Goal: Task Accomplishment & Management: Use online tool/utility

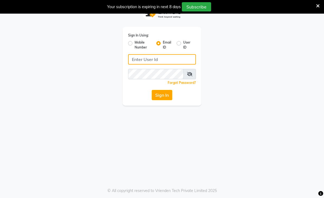
type input "[EMAIL_ADDRESS][DOMAIN_NAME]"
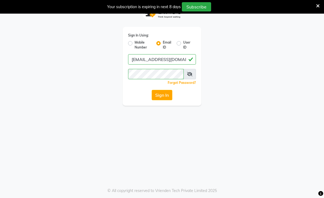
click at [165, 98] on button "Sign In" at bounding box center [162, 95] width 21 height 10
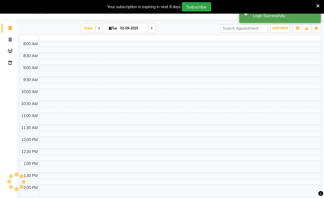
select select "en"
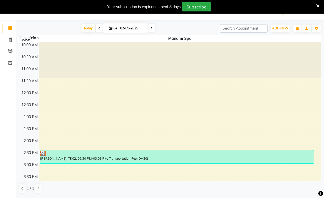
click at [7, 41] on span at bounding box center [10, 40] width 10 height 6
select select "service"
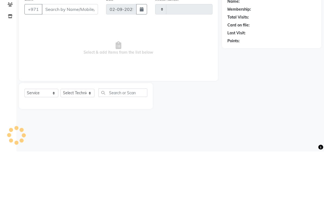
type input "2379"
select select "6884"
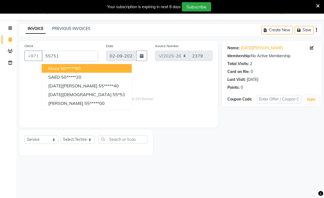
click at [99, 84] on ngb-highlight "55*****40" at bounding box center [109, 85] width 20 height 5
type input "55*****40"
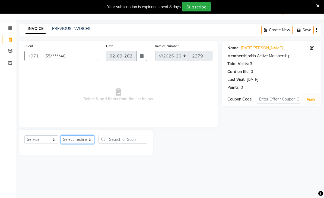
click at [91, 141] on select "Select Technician [PERSON_NAME] [PERSON_NAME] [PERSON_NAME] Spa Manami Spa 2 [P…" at bounding box center [78, 139] width 34 height 8
select select "53951"
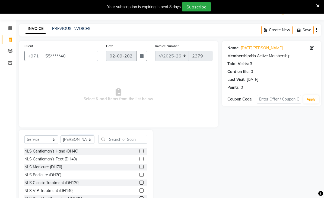
click at [76, 151] on div "NLS Gentleman’s Hand (DH40)" at bounding box center [51, 151] width 54 height 6
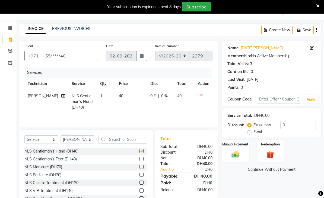
checkbox input "false"
click at [91, 139] on select "Select Technician [PERSON_NAME] [PERSON_NAME] [PERSON_NAME] Spa Manami Spa 2 [P…" at bounding box center [78, 139] width 34 height 8
select select "71417"
click at [73, 160] on div "NLS Gentleman’s Feet (DH40)" at bounding box center [50, 159] width 52 height 6
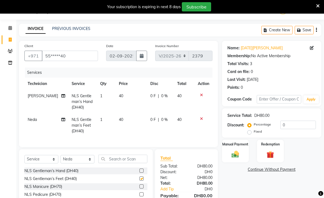
checkbox input "false"
click at [234, 152] on img at bounding box center [236, 154] width 12 height 8
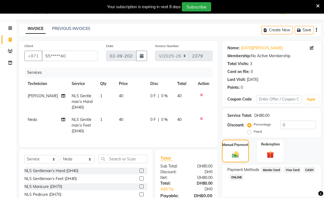
click at [296, 171] on span "Visa Card" at bounding box center [292, 169] width 17 height 6
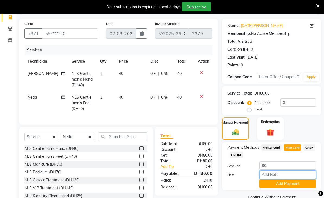
click at [280, 174] on input "Note:" at bounding box center [288, 174] width 57 height 8
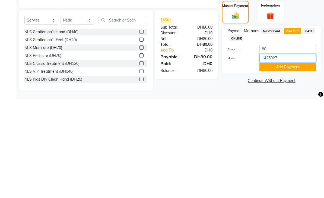
type input "14250273"
click at [288, 162] on button "Add Payment" at bounding box center [288, 166] width 57 height 8
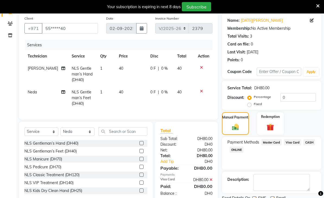
scroll to position [46, 0]
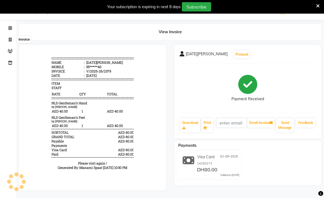
click at [12, 42] on span at bounding box center [10, 40] width 10 height 6
select select "service"
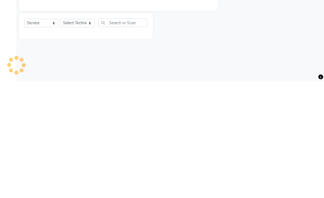
type input "2380"
select select "6884"
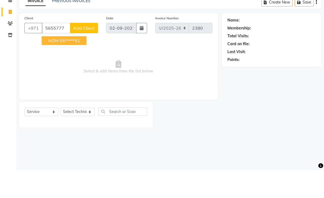
click at [76, 64] on button "MOH 56*****51" at bounding box center [64, 68] width 45 height 9
type input "56*****51"
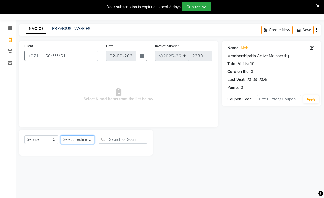
click at [93, 138] on select "Select Technician [PERSON_NAME] [PERSON_NAME] [PERSON_NAME] Spa Manami Spa 2 [P…" at bounding box center [78, 139] width 34 height 8
select select "53955"
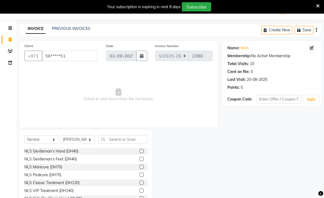
click at [75, 153] on div "NLS Gentleman’s Hand (DH40)" at bounding box center [51, 151] width 54 height 6
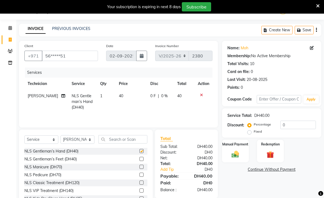
checkbox input "false"
click at [91, 140] on select "Select Technician [PERSON_NAME] [PERSON_NAME] [PERSON_NAME] Spa Manami Spa 2 [P…" at bounding box center [78, 139] width 34 height 8
select select "53950"
click at [71, 159] on div "NLS Gentleman’s Feet (DH40)" at bounding box center [50, 159] width 52 height 6
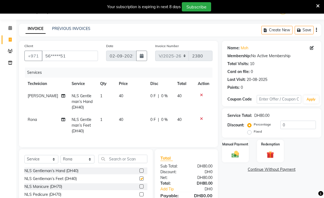
checkbox input "false"
click at [235, 154] on img at bounding box center [236, 154] width 12 height 8
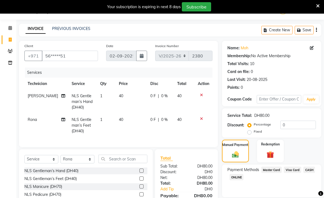
click at [294, 171] on span "Visa Card" at bounding box center [292, 169] width 17 height 6
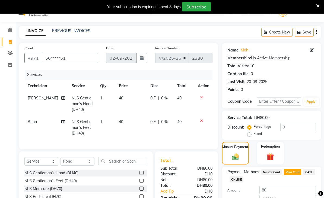
scroll to position [36, 0]
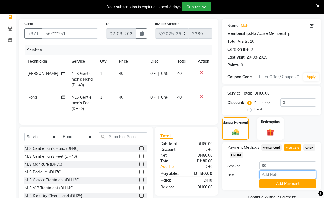
click at [284, 178] on input "Note:" at bounding box center [288, 174] width 57 height 8
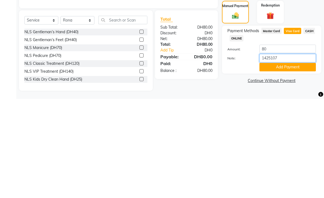
type input "14251079"
click at [290, 162] on button "Add Payment" at bounding box center [288, 166] width 57 height 8
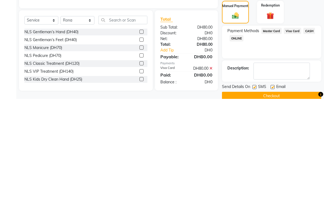
scroll to position [36, 0]
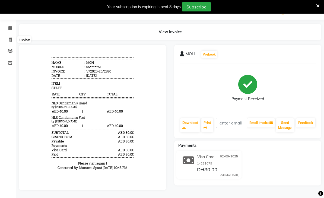
click at [9, 39] on icon at bounding box center [10, 40] width 3 height 4
select select "service"
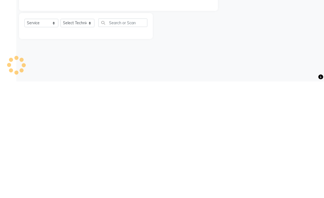
type input "2381"
select select "6884"
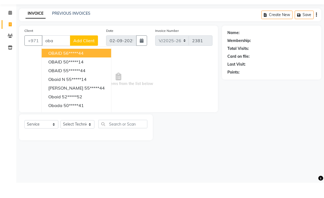
click at [84, 65] on ngb-highlight "56*****44" at bounding box center [73, 67] width 20 height 5
type input "56*****44"
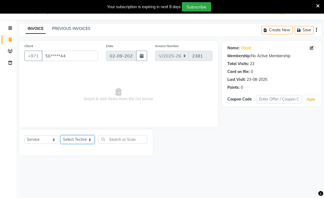
click at [90, 142] on select "Select Technician [PERSON_NAME] [PERSON_NAME] [PERSON_NAME] Spa Manami Spa 2 [P…" at bounding box center [78, 139] width 34 height 8
select select "90054"
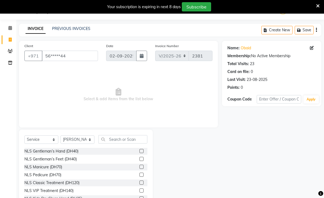
click at [71, 189] on div "NLS VIP Treatment (DH140)" at bounding box center [48, 191] width 49 height 6
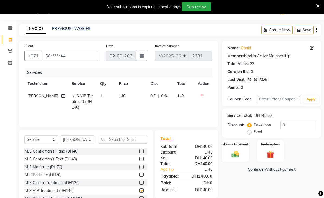
checkbox input "false"
click at [61, 96] on icon at bounding box center [63, 96] width 4 height 4
select select "90054"
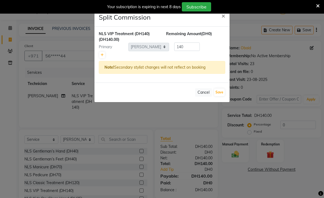
click at [100, 56] on link at bounding box center [102, 55] width 6 height 7
type input "70"
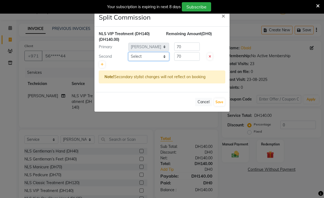
click at [167, 59] on select "Select [PERSON_NAME] [PERSON_NAME] [PERSON_NAME] Spa Manami Spa 2 [PERSON_NAME]…" at bounding box center [149, 56] width 41 height 8
select select "71417"
click at [222, 104] on button "Save" at bounding box center [219, 102] width 11 height 8
select select "Select"
